Goal: Information Seeking & Learning: Learn about a topic

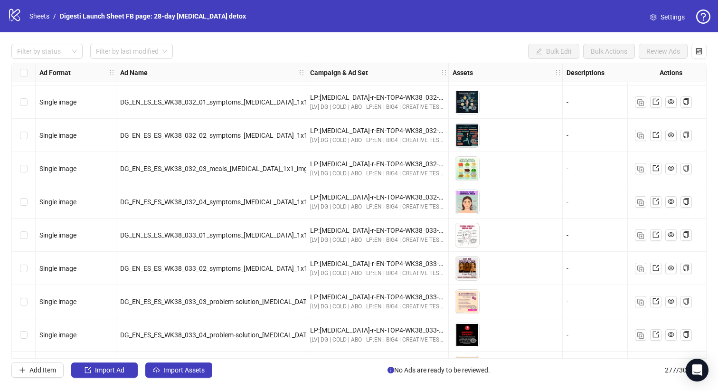
scroll to position [7458, 0]
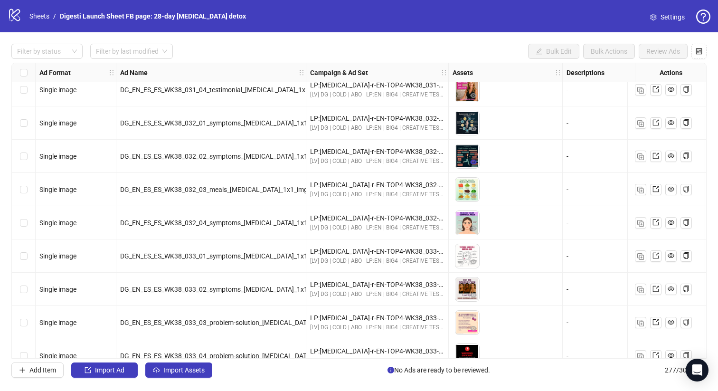
click at [474, 161] on icon "eye" at bounding box center [473, 162] width 7 height 7
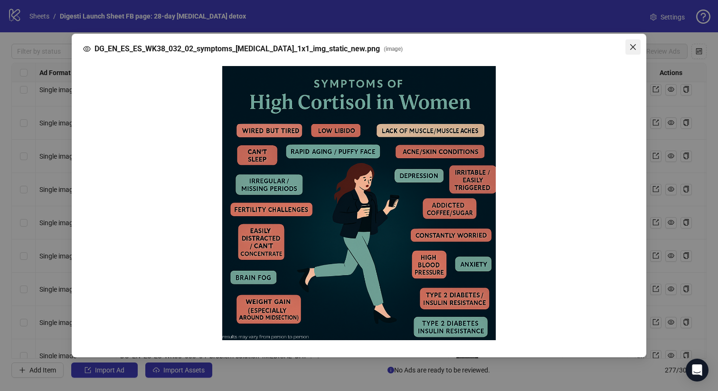
click at [633, 50] on icon "close" at bounding box center [633, 47] width 8 height 8
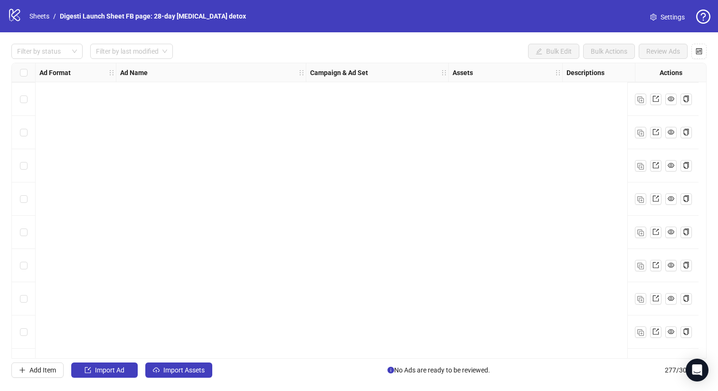
scroll to position [8939, 0]
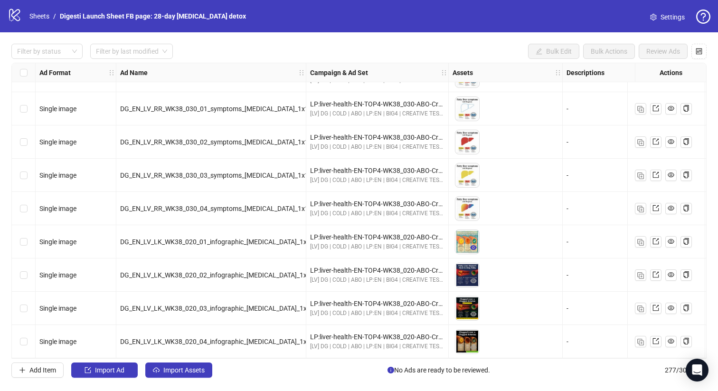
click at [472, 245] on icon "eye" at bounding box center [473, 247] width 7 height 5
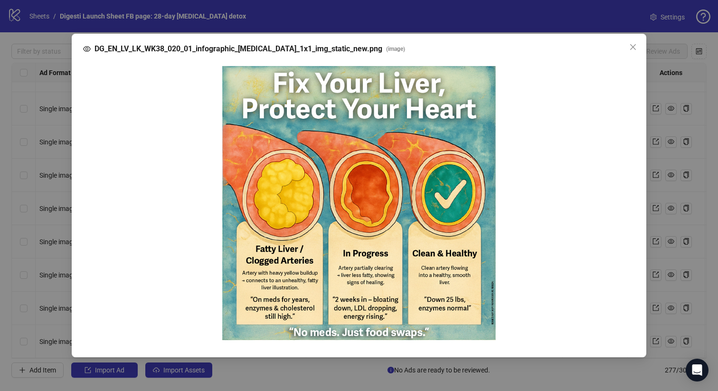
click at [685, 211] on div "DG_EN_LV_LK_WK38_020_01_infographic_[MEDICAL_DATA]_1x1_img_static_new.png ( ima…" at bounding box center [359, 195] width 718 height 391
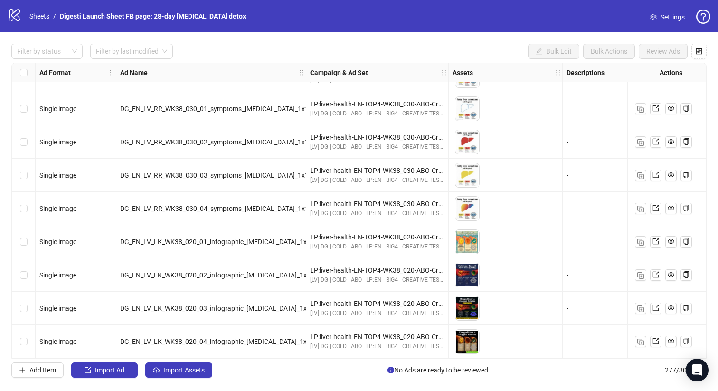
click at [475, 311] on icon "eye" at bounding box center [473, 314] width 7 height 7
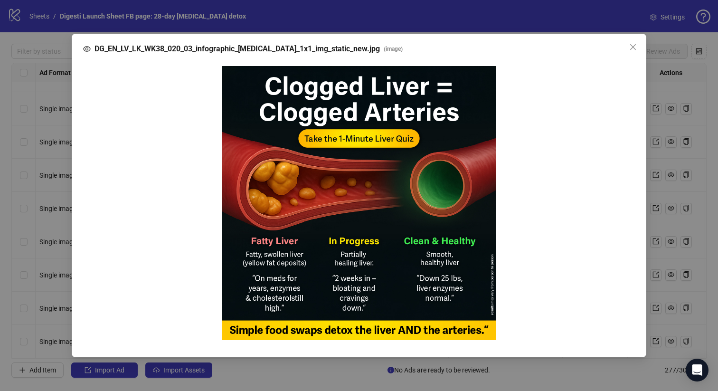
click at [668, 172] on div "DG_EN_LV_LK_WK38_020_03_infographic_[MEDICAL_DATA]_1x1_img_static_new.jpg ( ima…" at bounding box center [359, 195] width 718 height 391
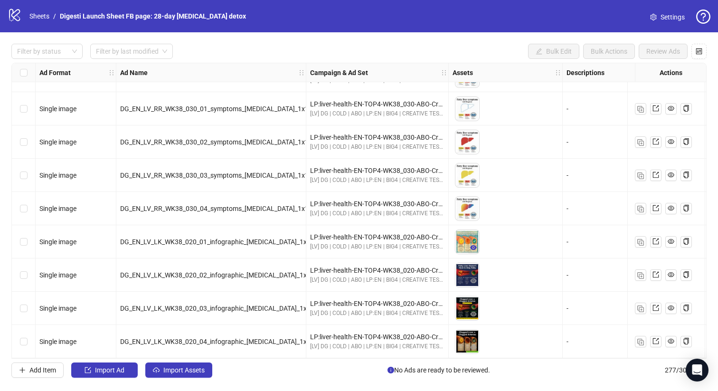
click at [477, 243] on button "button" at bounding box center [473, 247] width 11 height 11
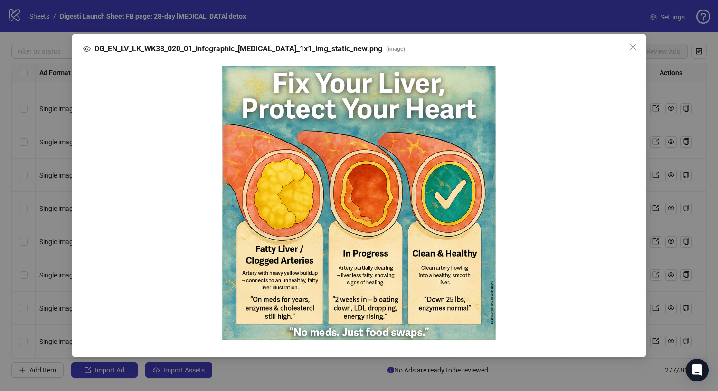
click at [662, 189] on div "DG_EN_LV_LK_WK38_020_01_infographic_[MEDICAL_DATA]_1x1_img_static_new.png ( ima…" at bounding box center [359, 195] width 718 height 391
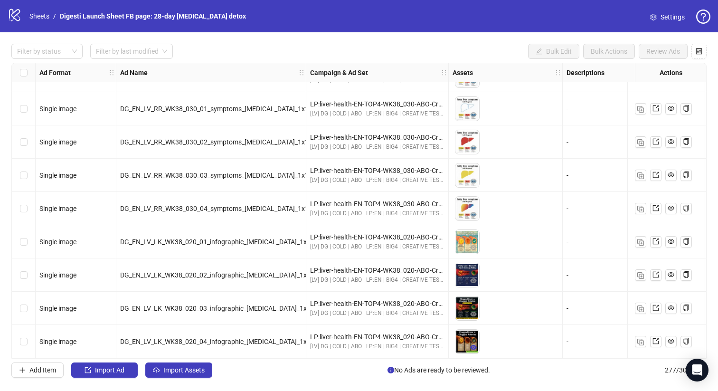
click at [474, 345] on icon "eye" at bounding box center [473, 347] width 7 height 5
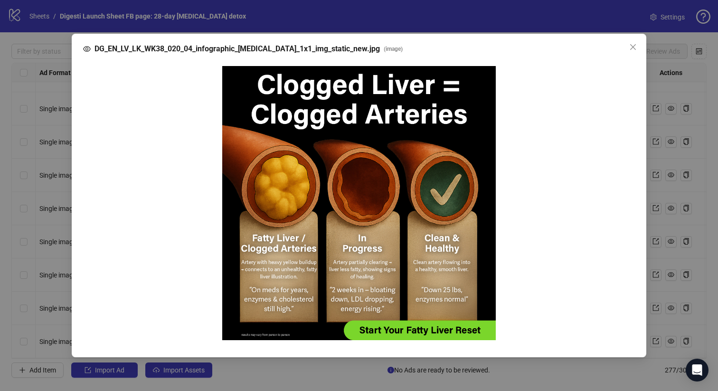
click at [669, 166] on div "DG_EN_LV_LK_WK38_020_04_infographic_[MEDICAL_DATA]_1x1_img_static_new.jpg ( ima…" at bounding box center [359, 195] width 718 height 391
